Goal: Transaction & Acquisition: Purchase product/service

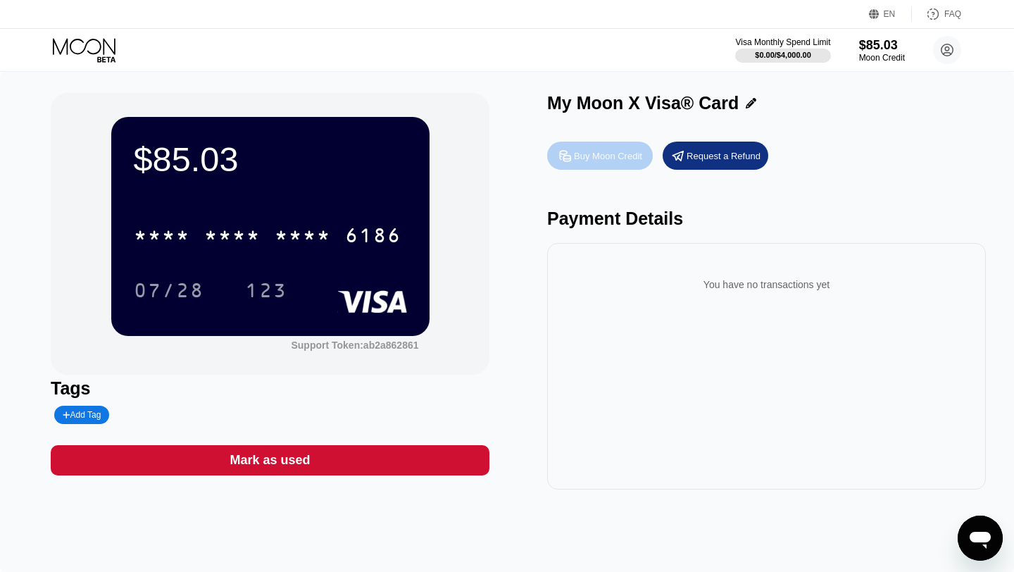
click at [611, 153] on div "Buy Moon Credit" at bounding box center [608, 156] width 68 height 12
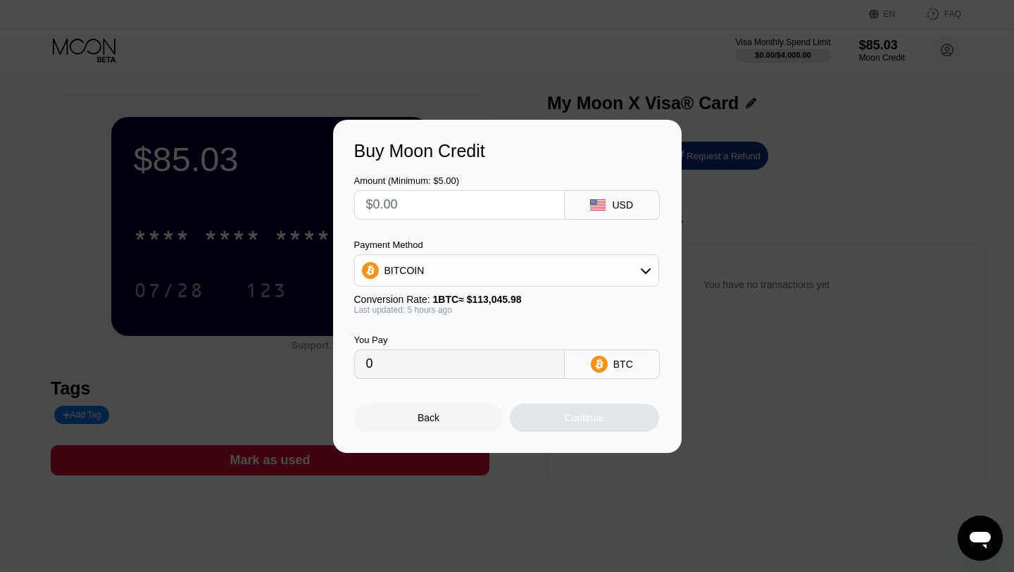
click at [411, 206] on input "text" at bounding box center [459, 205] width 187 height 28
type input "$5"
type input "0.00004414"
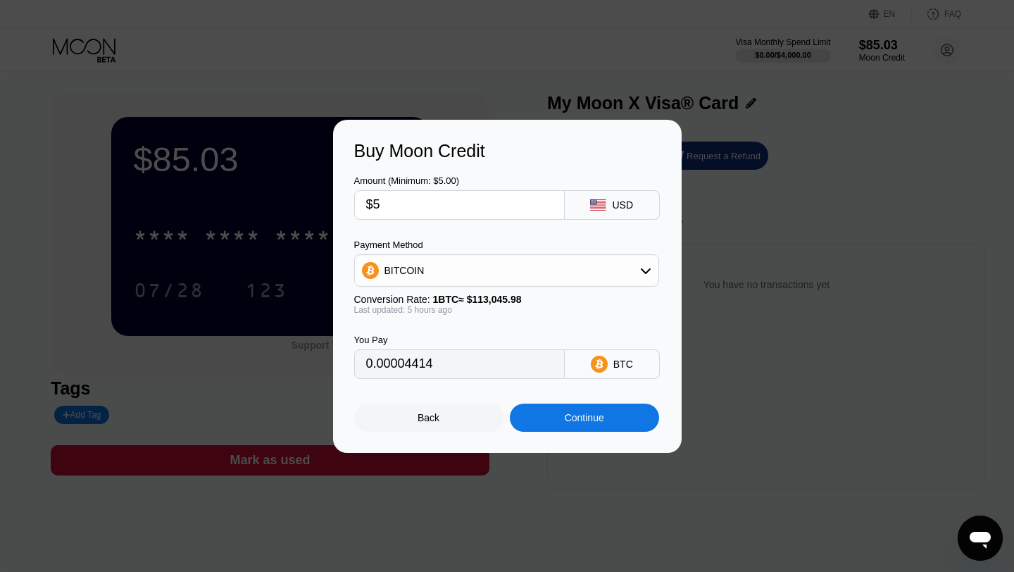
type input "$50"
type input "0.00044133"
type input "$50"
click at [575, 418] on div "Continue" at bounding box center [584, 417] width 39 height 11
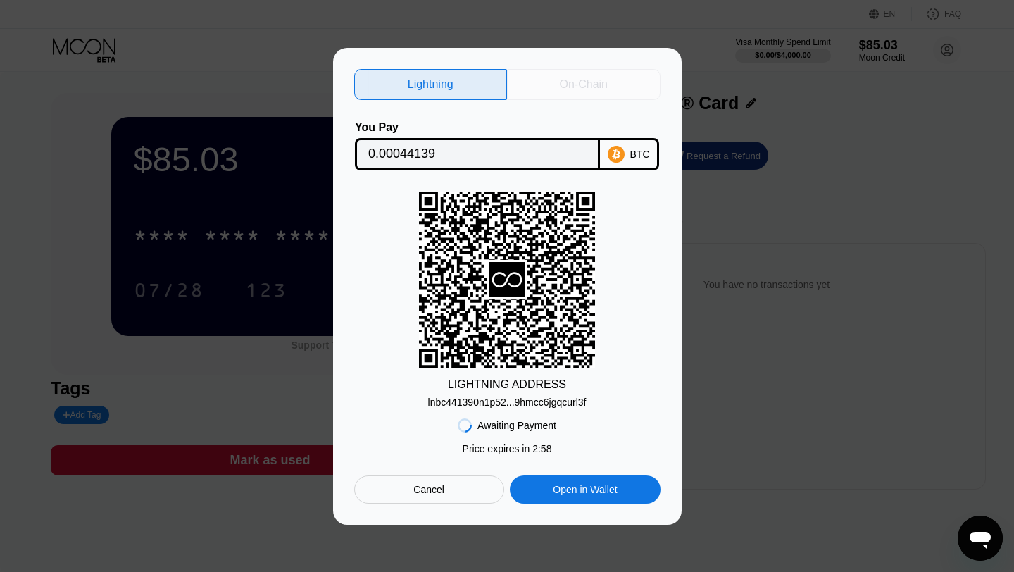
click at [567, 80] on div "On-Chain" at bounding box center [584, 84] width 48 height 14
